Goal: Transaction & Acquisition: Purchase product/service

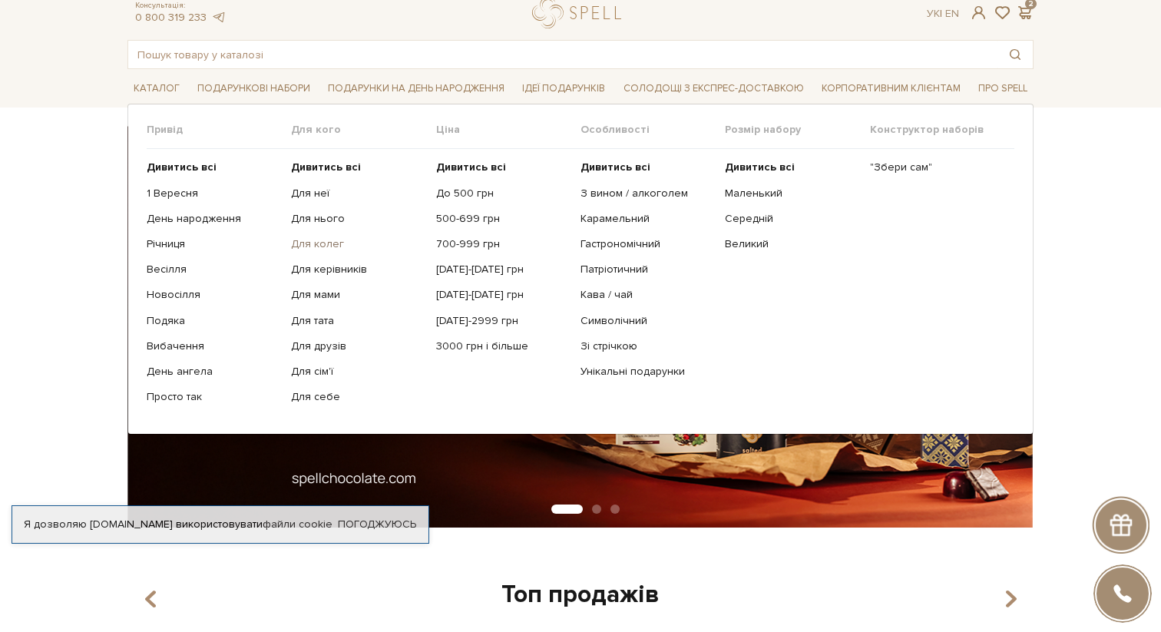
scroll to position [49, 0]
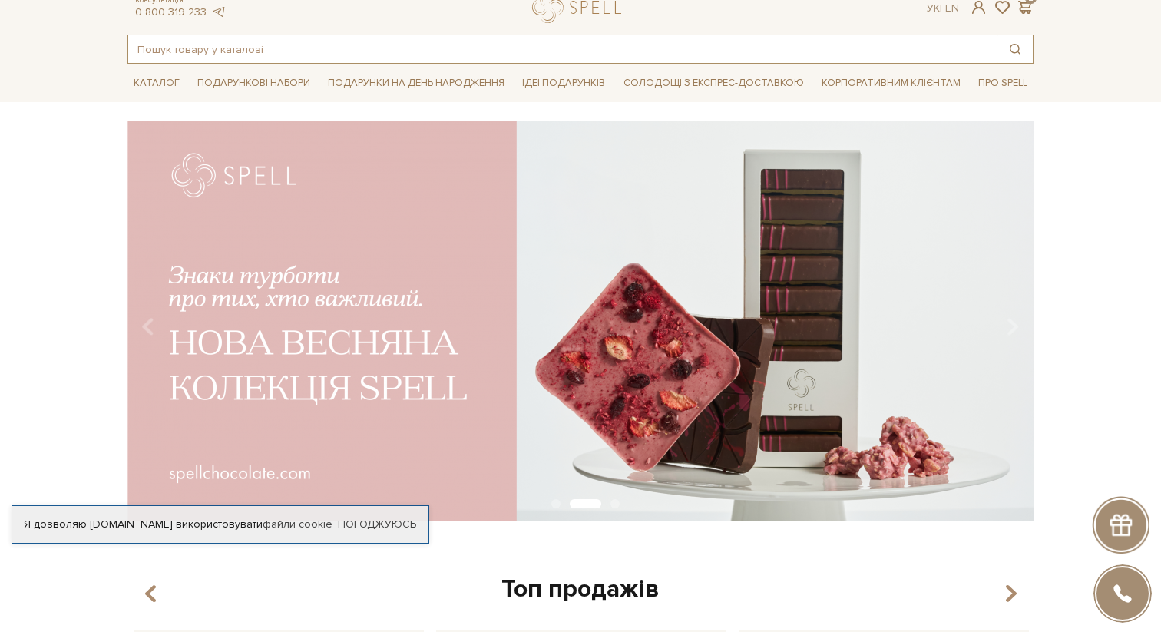
click at [478, 51] on input "text" at bounding box center [562, 49] width 869 height 28
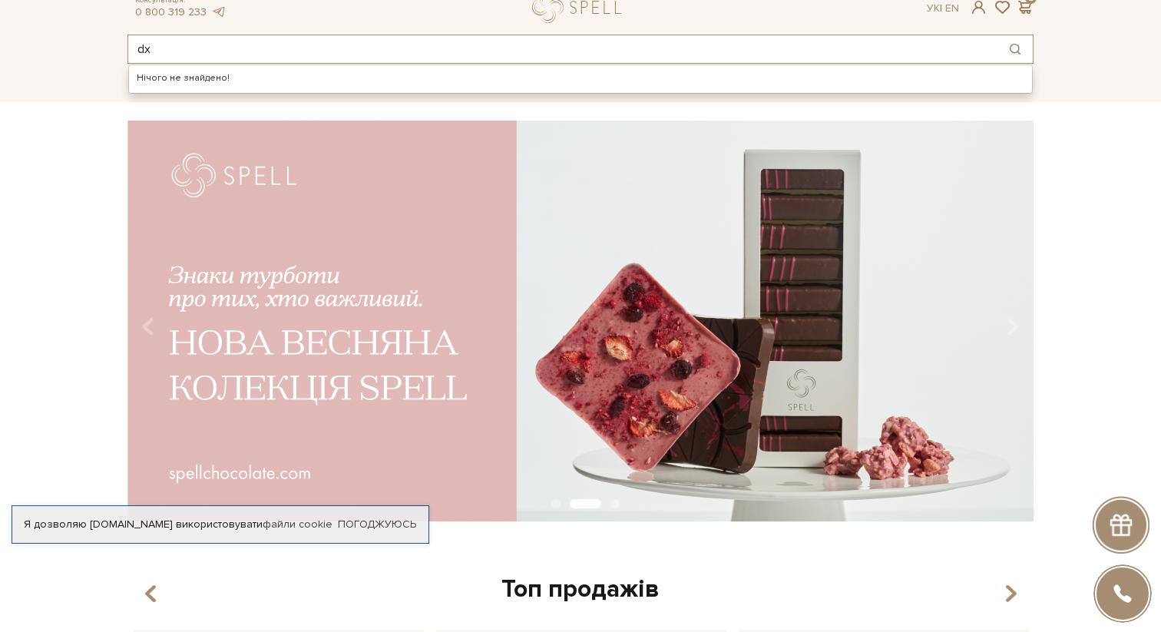
type input "d"
